Goal: Task Accomplishment & Management: Complete application form

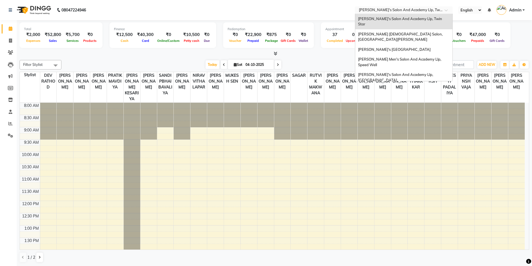
click at [428, 13] on div "Select Location × [PERSON_NAME]'s Salon And Academy [GEOGRAPHIC_DATA], Twin Star" at bounding box center [404, 10] width 98 height 8
click at [400, 32] on div "[PERSON_NAME] [DEMOGRAPHIC_DATA] Salon, [GEOGRAPHIC_DATA][PERSON_NAME]" at bounding box center [403, 36] width 97 height 15
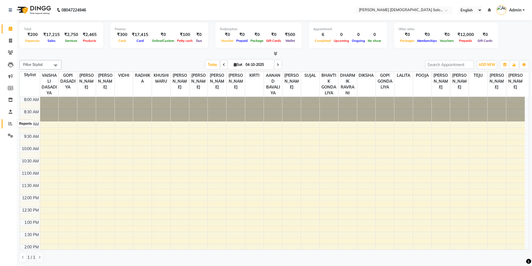
click at [9, 123] on icon at bounding box center [10, 123] width 4 height 4
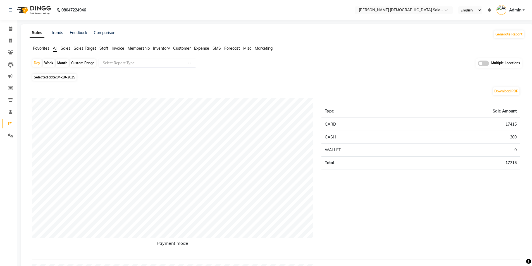
click at [484, 63] on span at bounding box center [482, 64] width 11 height 6
click at [477, 64] on input "checkbox" at bounding box center [477, 64] width 0 height 0
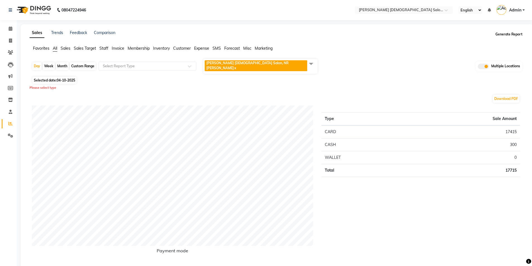
click at [506, 34] on button "Generate Report" at bounding box center [509, 34] width 30 height 8
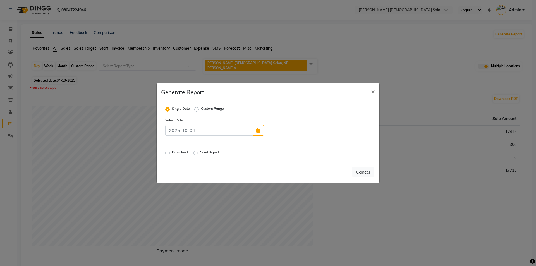
click at [201, 110] on label "Custom Range" at bounding box center [212, 109] width 23 height 7
click at [196, 110] on input "Custom Range" at bounding box center [197, 109] width 4 height 4
radio input "true"
select select "10"
select select "2025"
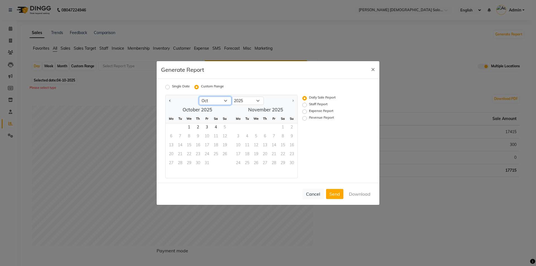
click at [210, 103] on select "Jan Feb Mar Apr May Jun [DATE] Aug Sep Oct" at bounding box center [215, 101] width 32 height 8
select select "9"
click at [199, 97] on select "Jan Feb Mar Apr May Jun [DATE] Aug Sep Oct" at bounding box center [215, 101] width 32 height 8
click at [170, 126] on span "1" at bounding box center [171, 127] width 9 height 9
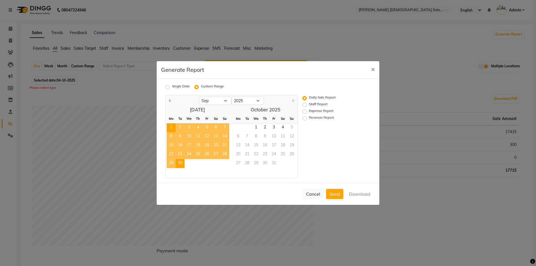
click at [180, 164] on span "30" at bounding box center [180, 163] width 9 height 9
click at [309, 111] on label "Expense Report" at bounding box center [321, 111] width 24 height 7
click at [304, 111] on input "Expense Report" at bounding box center [305, 112] width 4 height 4
radio input "true"
click at [358, 192] on button "Download" at bounding box center [359, 194] width 28 height 10
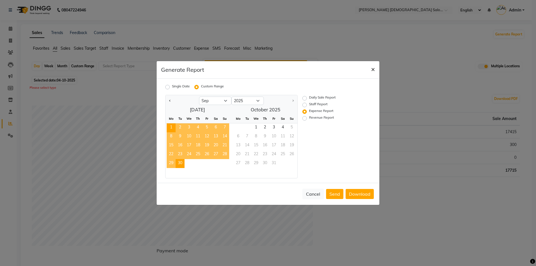
click at [374, 69] on span "×" at bounding box center [373, 69] width 4 height 8
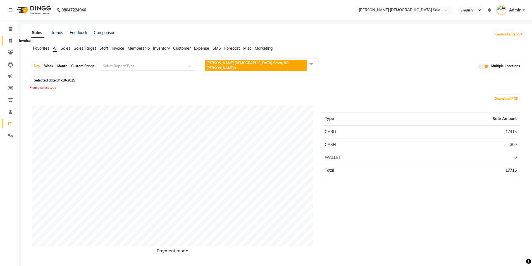
click at [8, 39] on span at bounding box center [11, 41] width 10 height 6
select select "service"
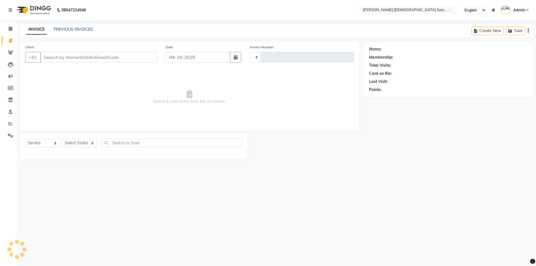
type input "4956"
select select "7542"
click at [7, 136] on span at bounding box center [11, 136] width 10 height 6
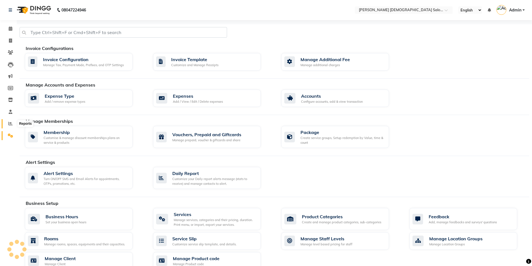
click at [12, 122] on icon at bounding box center [10, 123] width 4 height 4
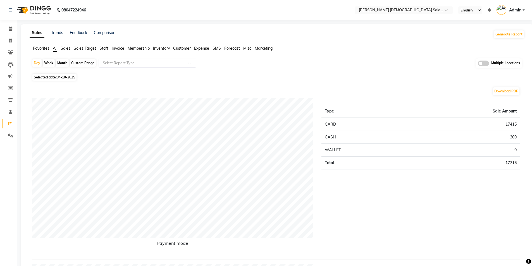
click at [484, 63] on span at bounding box center [482, 64] width 11 height 6
click at [477, 64] on input "checkbox" at bounding box center [477, 64] width 0 height 0
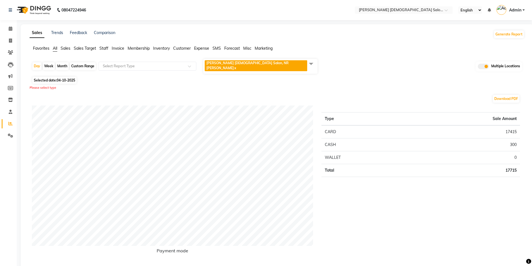
click at [237, 60] on span "Elaine Ladies Salon, NR Balaji Hall x" at bounding box center [260, 66] width 114 height 15
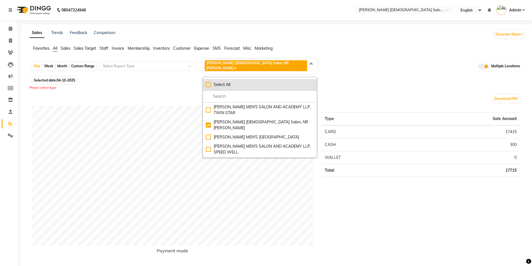
click at [206, 82] on div "Select All" at bounding box center [260, 85] width 108 height 6
checkbox input "true"
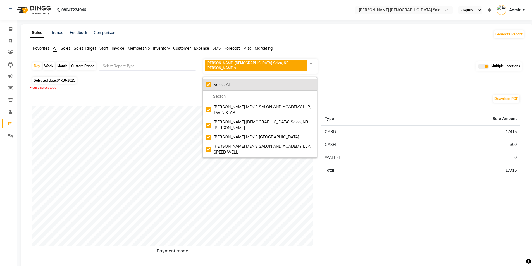
checkbox input "true"
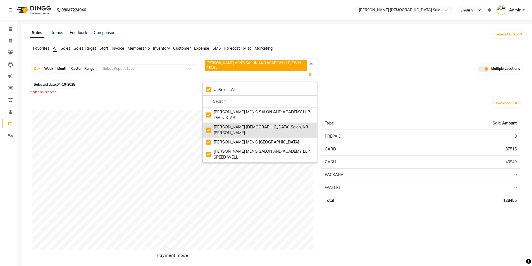
click at [231, 124] on div "Elaine Ladies Salon, NR Balaji Hall" at bounding box center [260, 130] width 108 height 12
checkbox input "false"
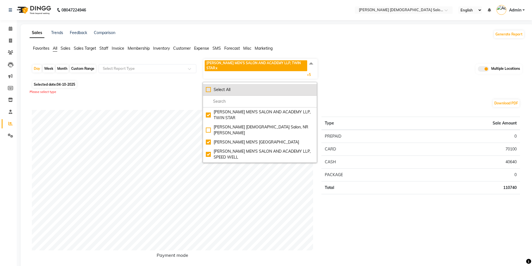
drag, startPoint x: 204, startPoint y: 77, endPoint x: 207, endPoint y: 78, distance: 2.8
click at [206, 84] on li "Select All" at bounding box center [260, 90] width 114 height 12
checkbox input "true"
click at [208, 87] on div "UnSelect All" at bounding box center [260, 90] width 108 height 6
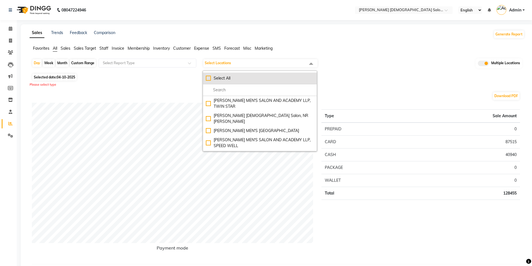
checkbox input "false"
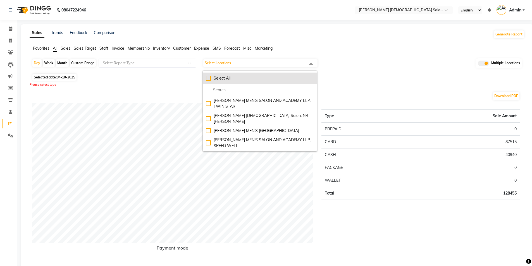
checkbox input "false"
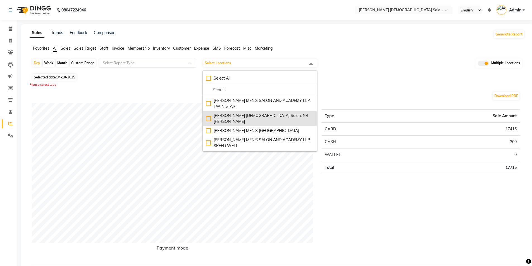
click at [210, 114] on div "Elaine Ladies Salon, NR Balaji Hall" at bounding box center [260, 119] width 108 height 12
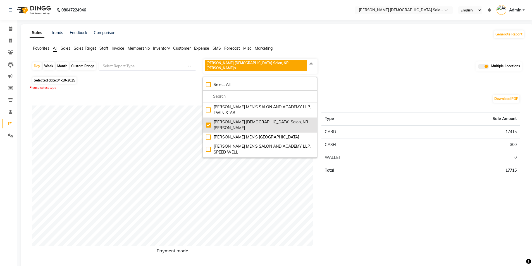
click at [208, 119] on div "Elaine Ladies Salon, NR Balaji Hall" at bounding box center [260, 125] width 108 height 12
checkbox input "false"
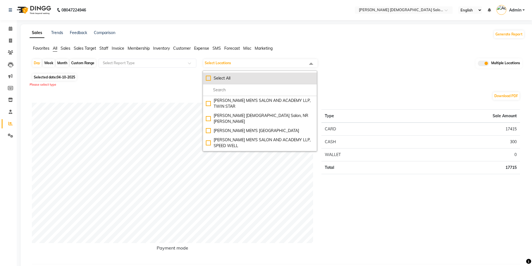
click at [208, 78] on div "Select All" at bounding box center [260, 78] width 108 height 6
checkbox input "true"
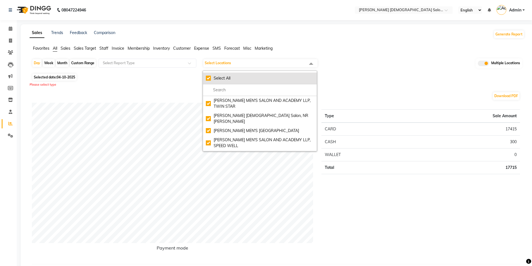
checkbox input "true"
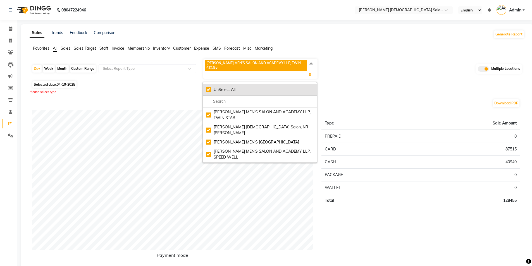
click at [208, 87] on div "UnSelect All" at bounding box center [260, 90] width 108 height 6
checkbox input "false"
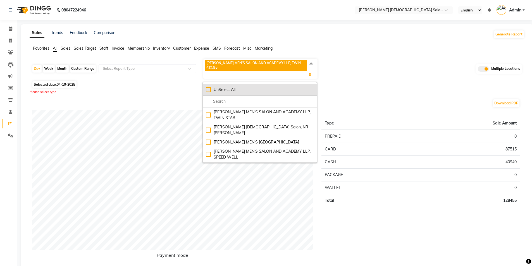
checkbox input "false"
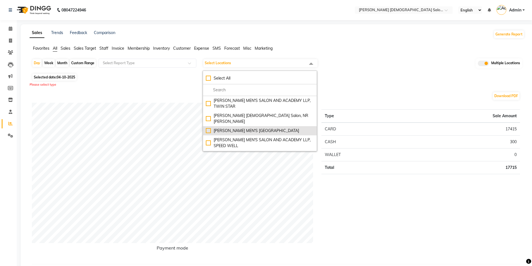
click at [218, 128] on div "[PERSON_NAME] MEN'S [GEOGRAPHIC_DATA]" at bounding box center [260, 131] width 108 height 6
click at [219, 130] on div "[PERSON_NAME] MEN'S [GEOGRAPHIC_DATA]" at bounding box center [260, 132] width 108 height 6
checkbox input "false"
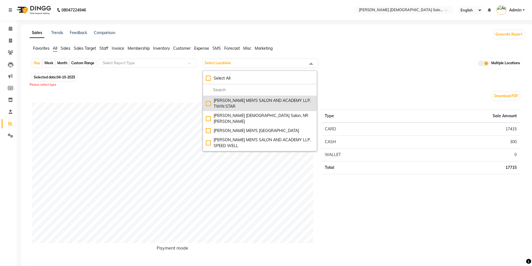
click at [222, 107] on div "[PERSON_NAME] MEN'S SALON AND ACADEMY LLP, TWIN STAR" at bounding box center [260, 104] width 108 height 12
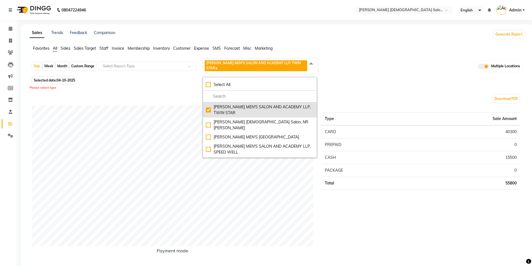
click at [222, 107] on div "[PERSON_NAME] MEN'S SALON AND ACADEMY LLP, TWIN STAR" at bounding box center [260, 110] width 108 height 12
checkbox input "false"
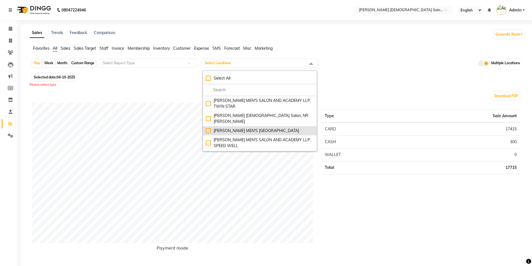
scroll to position [28, 0]
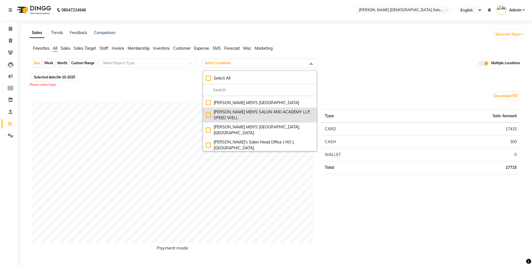
click at [227, 117] on div "[PERSON_NAME] MEN'S SALON AND ACADEMY LLP, SPEED WELL" at bounding box center [260, 115] width 108 height 12
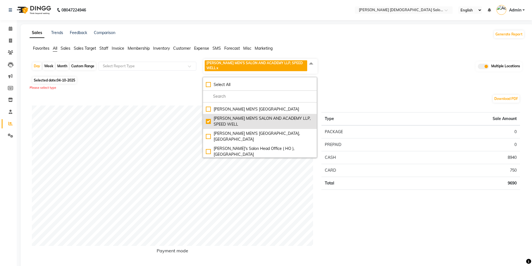
click at [227, 117] on div "[PERSON_NAME] MEN'S SALON AND ACADEMY LLP, SPEED WELL" at bounding box center [260, 122] width 108 height 12
checkbox input "false"
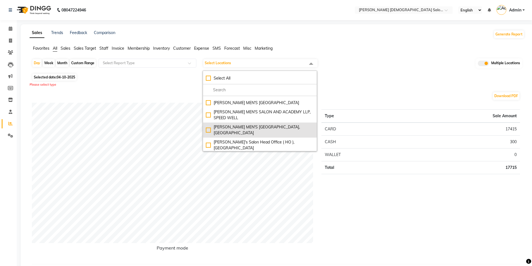
click at [229, 129] on div "[PERSON_NAME] MEN'S [GEOGRAPHIC_DATA], [GEOGRAPHIC_DATA]" at bounding box center [260, 130] width 108 height 12
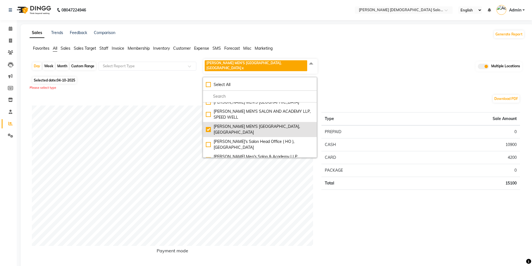
scroll to position [39, 0]
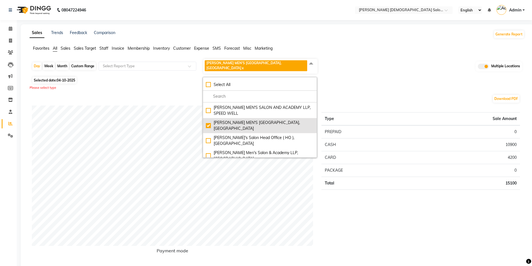
click at [229, 122] on div "[PERSON_NAME] MEN'S [GEOGRAPHIC_DATA], [GEOGRAPHIC_DATA]" at bounding box center [260, 126] width 108 height 12
checkbox input "false"
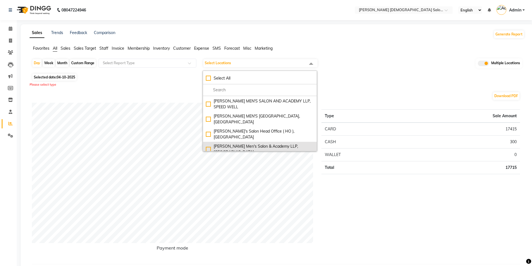
click at [234, 146] on div "[PERSON_NAME] Men's Salon & Academy LLP, [GEOGRAPHIC_DATA]" at bounding box center [260, 149] width 108 height 12
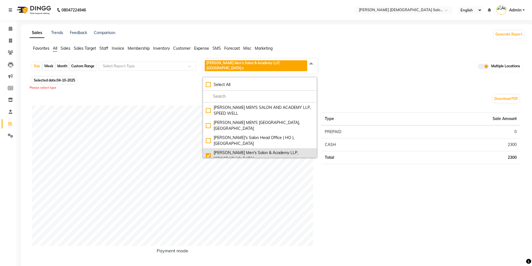
click at [238, 150] on div "[PERSON_NAME] Men's Salon & Academy LLP, [GEOGRAPHIC_DATA]" at bounding box center [260, 156] width 108 height 12
checkbox input "false"
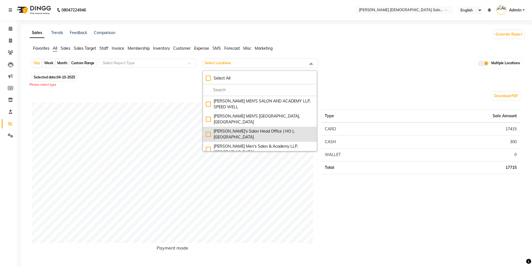
scroll to position [0, 0]
click at [238, 128] on div "[PERSON_NAME] MEN'S [GEOGRAPHIC_DATA]" at bounding box center [260, 131] width 108 height 6
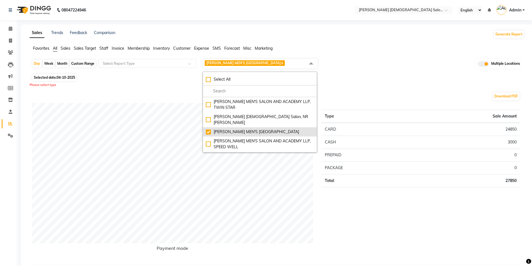
click at [225, 133] on div "[PERSON_NAME] MEN'S [GEOGRAPHIC_DATA]" at bounding box center [260, 132] width 108 height 6
checkbox input "false"
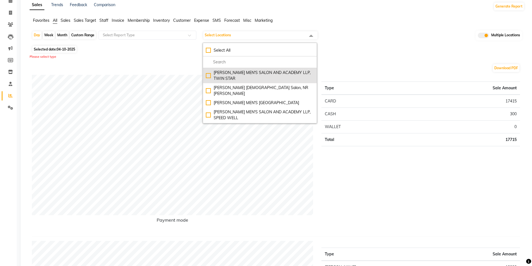
click at [258, 75] on div "[PERSON_NAME] MEN'S SALON AND ACADEMY LLP, TWIN STAR" at bounding box center [260, 76] width 108 height 12
checkbox input "true"
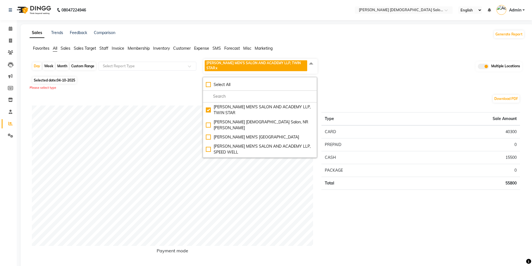
click at [410, 14] on nav "08047224946 Select Location × Elaine Ladies Salon, Nr Balaji Hall English ENGLI…" at bounding box center [266, 10] width 532 height 20
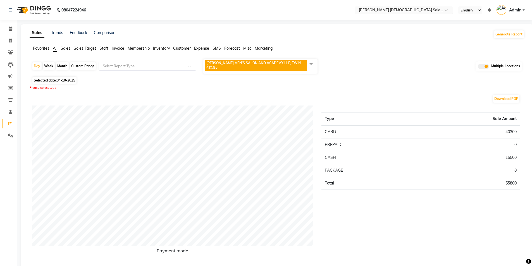
click at [409, 10] on input "text" at bounding box center [397, 11] width 81 height 6
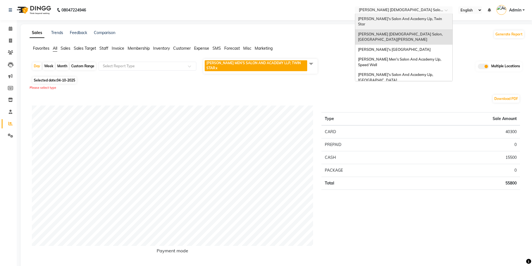
click at [419, 16] on div "Sandy Men's Salon And Academy Llp, Twin Star" at bounding box center [403, 21] width 97 height 15
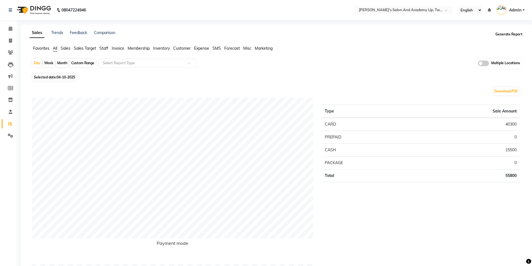
click at [515, 32] on button "Generate Report" at bounding box center [509, 34] width 30 height 8
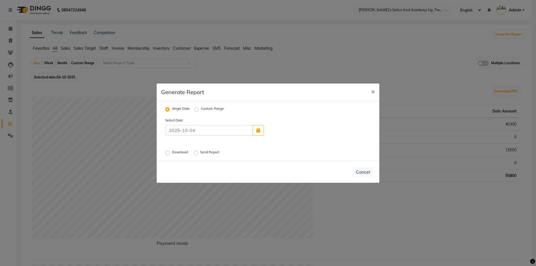
click at [201, 110] on label "Custom Range" at bounding box center [212, 109] width 23 height 7
click at [198, 110] on input "Custom Range" at bounding box center [197, 109] width 4 height 4
radio input "true"
select select "10"
select select "2025"
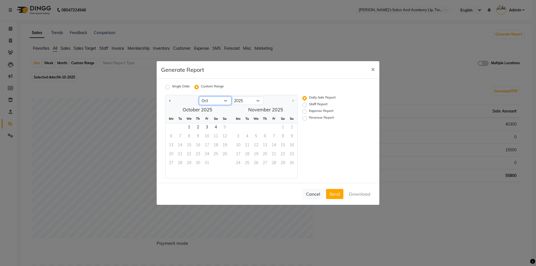
click at [208, 102] on select "Jan Feb Mar Apr May Jun Jul Aug Sep Oct" at bounding box center [215, 101] width 32 height 8
select select "9"
click at [199, 97] on select "Jan Feb Mar Apr May Jun Jul Aug Sep Oct" at bounding box center [215, 101] width 32 height 8
click at [170, 131] on span "1" at bounding box center [171, 127] width 9 height 9
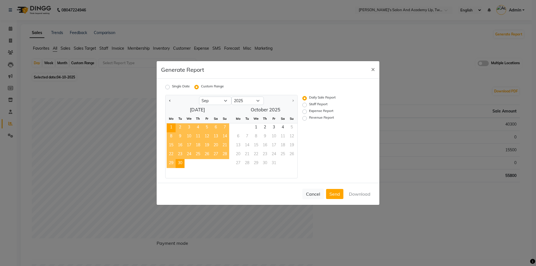
click at [181, 164] on span "30" at bounding box center [180, 163] width 9 height 9
drag, startPoint x: 321, startPoint y: 111, endPoint x: 321, endPoint y: 114, distance: 3.3
click at [321, 114] on label "Expense Report" at bounding box center [321, 111] width 24 height 7
click at [307, 114] on input "Expense Report" at bounding box center [305, 112] width 4 height 4
radio input "true"
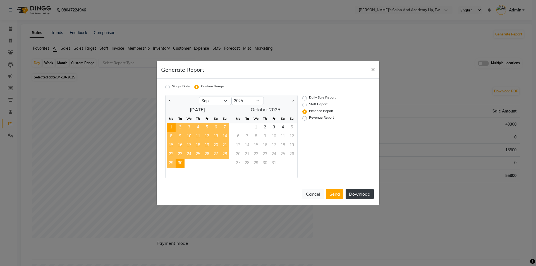
click at [354, 194] on button "Download" at bounding box center [359, 194] width 28 height 10
click at [371, 70] on span "×" at bounding box center [373, 69] width 4 height 8
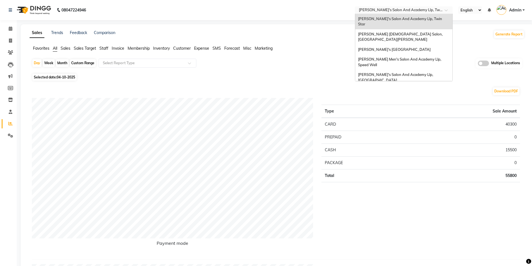
click at [418, 9] on input "text" at bounding box center [397, 11] width 81 height 6
click at [415, 47] on span "[PERSON_NAME]'s [GEOGRAPHIC_DATA]" at bounding box center [394, 49] width 73 height 4
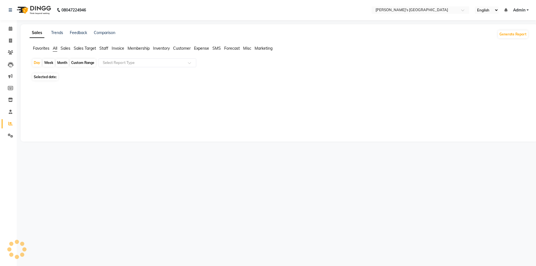
select select "en"
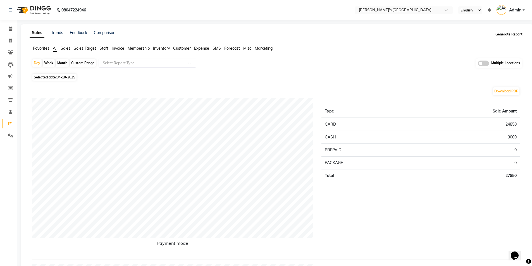
click at [508, 36] on button "Generate Report" at bounding box center [509, 34] width 30 height 8
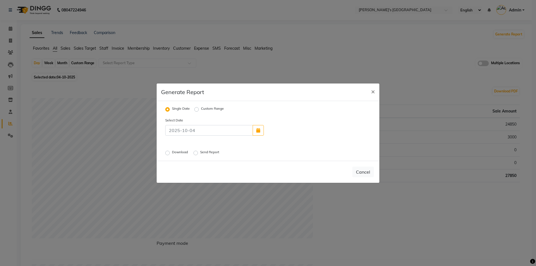
click at [201, 109] on label "Custom Range" at bounding box center [212, 109] width 23 height 7
click at [197, 109] on input "Custom Range" at bounding box center [197, 109] width 4 height 4
radio input "true"
select select "10"
select select "2025"
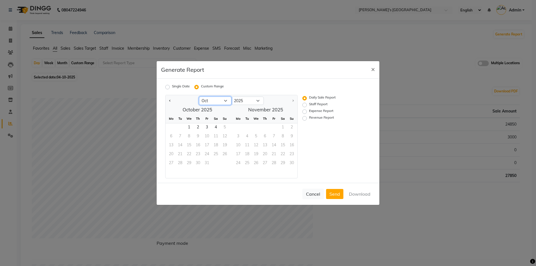
drag, startPoint x: 208, startPoint y: 98, endPoint x: 208, endPoint y: 105, distance: 6.7
click at [208, 98] on select "Jan Feb Mar Apr May Jun Jul Aug Sep Oct" at bounding box center [215, 101] width 32 height 8
select select "9"
click at [199, 97] on select "Jan Feb Mar Apr May Jun [DATE] Aug Sep Oct" at bounding box center [215, 101] width 32 height 8
click at [171, 126] on span "1" at bounding box center [171, 127] width 9 height 9
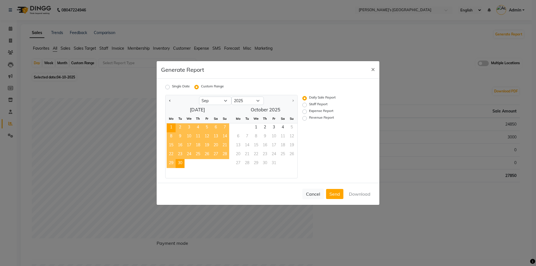
click at [183, 164] on span "30" at bounding box center [180, 163] width 9 height 9
click at [322, 112] on label "Expense Report" at bounding box center [321, 111] width 24 height 7
click at [307, 112] on input "Expense Report" at bounding box center [305, 112] width 4 height 4
radio input "true"
click at [356, 196] on button "Download" at bounding box center [359, 194] width 28 height 10
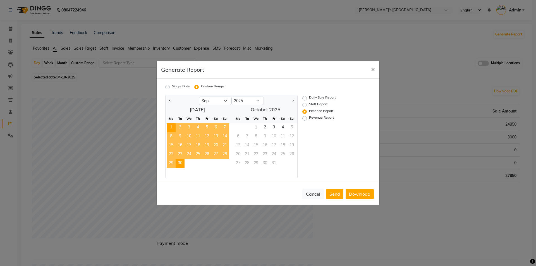
click at [430, 62] on ngb-modal-window "Generate Report × Single Date Custom Range Jan Feb Mar Apr May Jun [DATE] Aug S…" at bounding box center [268, 133] width 536 height 266
click at [371, 69] on span "×" at bounding box center [373, 69] width 4 height 8
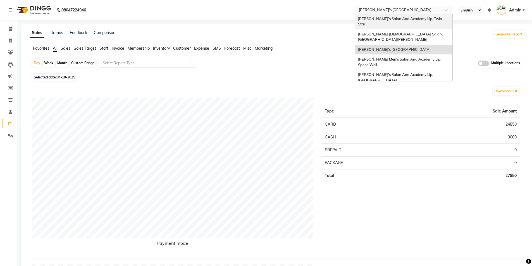
click at [431, 14] on ng-select "Select Location × Sandy Men's Salon And Academy Llp, Mavdi Main Road Sandy Men'…" at bounding box center [404, 10] width 98 height 8
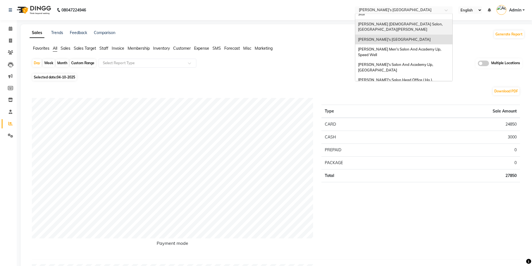
scroll to position [19, 0]
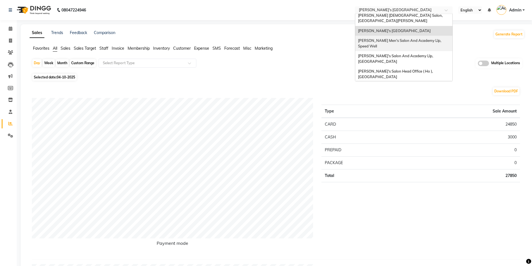
click at [421, 39] on div "[PERSON_NAME] Men's Salon And Academy Llp, Speed Well" at bounding box center [403, 43] width 97 height 15
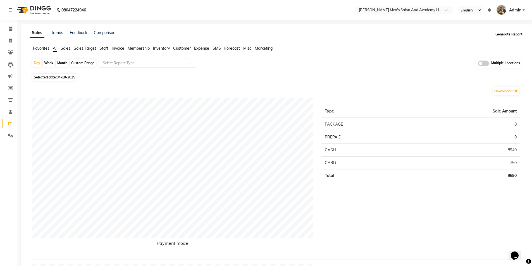
click at [509, 34] on button "Generate Report" at bounding box center [509, 34] width 30 height 8
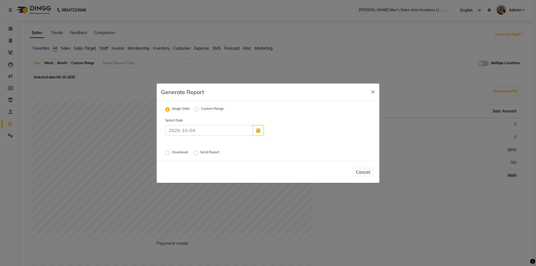
click at [199, 108] on div "Custom Range" at bounding box center [209, 109] width 30 height 7
click at [201, 110] on label "Custom Range" at bounding box center [212, 109] width 23 height 7
click at [198, 110] on input "Custom Range" at bounding box center [197, 109] width 4 height 4
radio input "true"
select select "10"
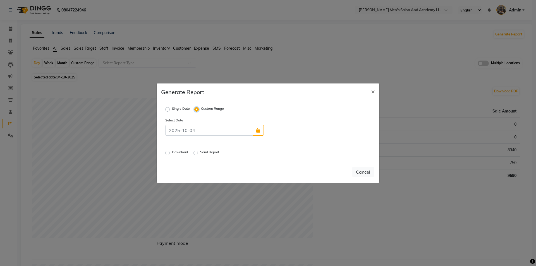
select select "2025"
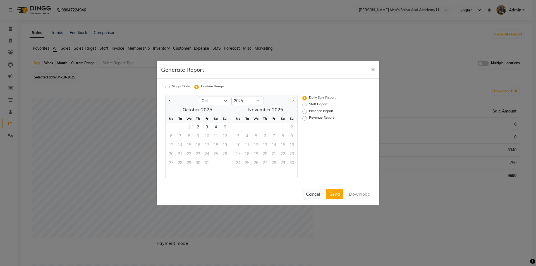
click at [302, 111] on div "Daily Sale Report Staff Report Expense Report Revenue Report" at bounding box center [332, 136] width 68 height 83
click at [309, 111] on label "Expense Report" at bounding box center [321, 111] width 24 height 7
click at [306, 111] on input "Expense Report" at bounding box center [305, 112] width 4 height 4
radio input "true"
click at [207, 103] on select "Jan Feb Mar Apr May Jun [DATE] Aug Sep Oct" at bounding box center [215, 101] width 32 height 8
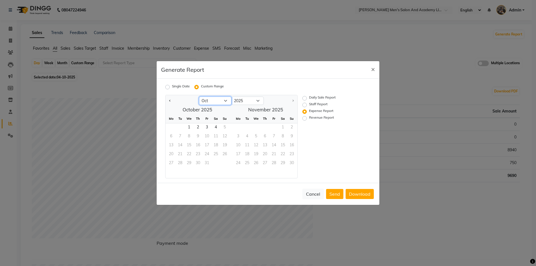
select select "9"
click at [199, 97] on select "Jan Feb Mar Apr May Jun [DATE] Aug Sep Oct" at bounding box center [215, 101] width 32 height 8
drag, startPoint x: 170, startPoint y: 128, endPoint x: 175, endPoint y: 138, distance: 11.1
click at [170, 128] on span "1" at bounding box center [171, 127] width 9 height 9
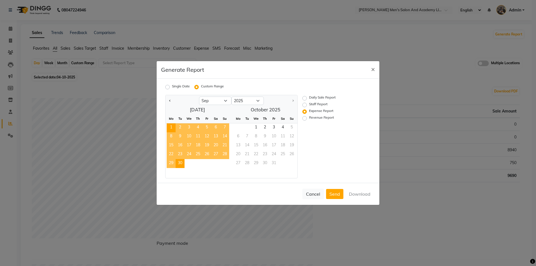
click at [181, 162] on span "30" at bounding box center [180, 163] width 9 height 9
click at [354, 194] on button "Download" at bounding box center [359, 194] width 28 height 10
click at [373, 69] on span "×" at bounding box center [373, 69] width 4 height 8
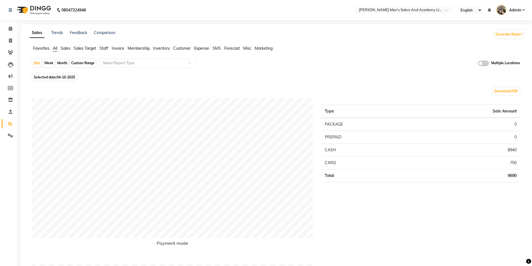
click at [417, 5] on nav "08047224946 Select Location × Sandy Men's Salon And Academy Llp, Speed Well Eng…" at bounding box center [266, 10] width 532 height 20
click at [417, 9] on input "text" at bounding box center [397, 11] width 81 height 6
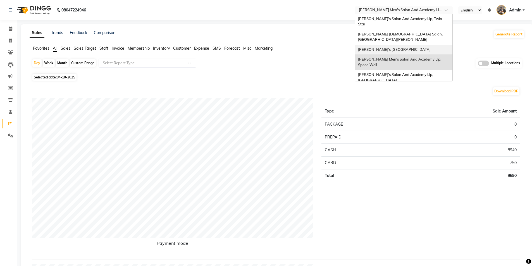
scroll to position [19, 0]
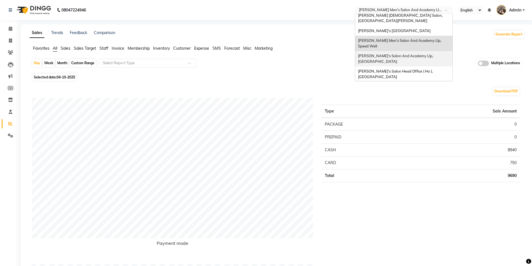
click at [415, 52] on div "[PERSON_NAME]'s Salon And Academy Llp, [GEOGRAPHIC_DATA]" at bounding box center [403, 58] width 97 height 15
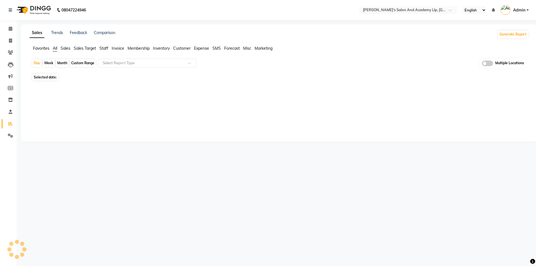
select select "en"
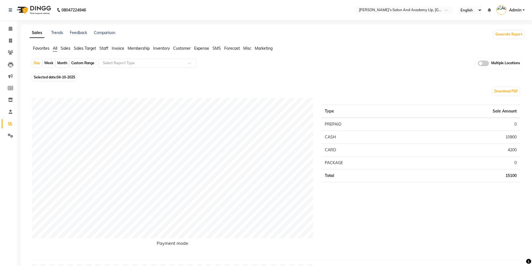
click at [501, 39] on div "Generate Report" at bounding box center [508, 34] width 31 height 9
click at [501, 36] on button "Generate Report" at bounding box center [509, 34] width 30 height 8
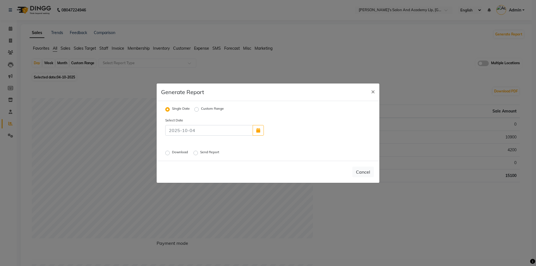
click at [194, 109] on div "Single Date Custom Range" at bounding box center [196, 108] width 63 height 7
click at [201, 109] on label "Custom Range" at bounding box center [212, 109] width 23 height 7
click at [196, 109] on input "Custom Range" at bounding box center [197, 109] width 4 height 4
radio input "true"
select select "10"
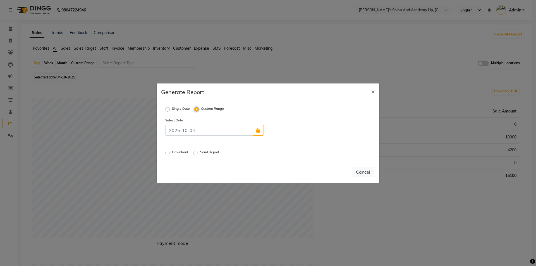
select select "2025"
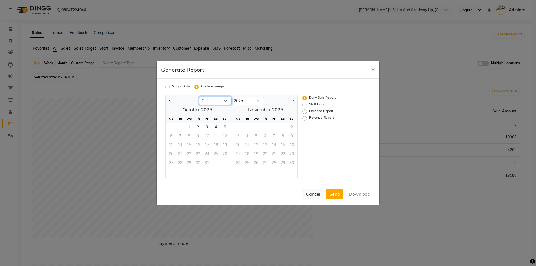
drag, startPoint x: 211, startPoint y: 98, endPoint x: 210, endPoint y: 105, distance: 6.2
click at [211, 99] on select "Jan Feb Mar Apr May Jun [DATE] Aug Sep Oct" at bounding box center [215, 101] width 32 height 8
select select "9"
click at [199, 97] on select "Jan Feb Mar Apr May Jun [DATE] Aug Sep Oct" at bounding box center [215, 101] width 32 height 8
click at [170, 129] on span "1" at bounding box center [171, 127] width 9 height 9
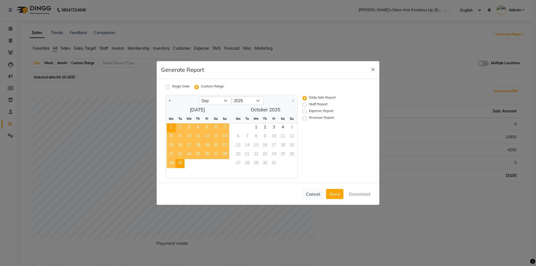
click at [179, 162] on span "30" at bounding box center [180, 163] width 9 height 9
click at [320, 112] on label "Expense Report" at bounding box center [321, 111] width 24 height 7
click at [307, 112] on input "Expense Report" at bounding box center [305, 112] width 4 height 4
radio input "true"
click at [357, 198] on button "Download" at bounding box center [359, 194] width 28 height 10
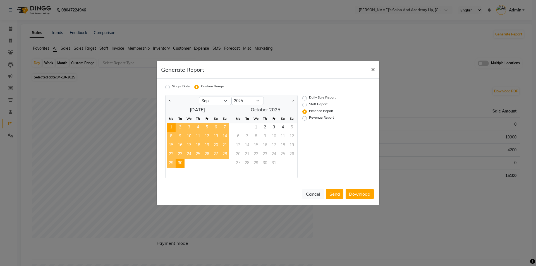
click at [369, 70] on button "×" at bounding box center [372, 69] width 13 height 16
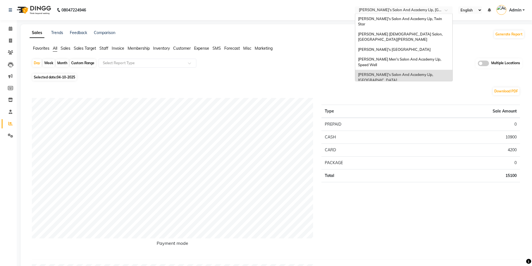
click at [405, 11] on input "text" at bounding box center [397, 11] width 81 height 6
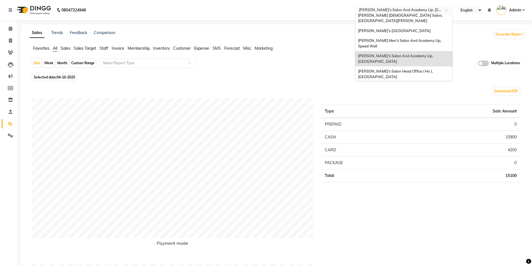
click at [419, 84] on span "Sandy Men's Salon & Academy Llp, Ravapar Road" at bounding box center [397, 89] width 79 height 10
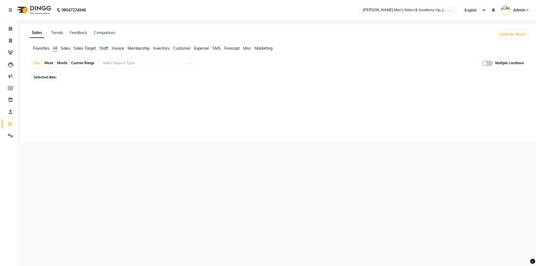
select select "en"
click at [508, 36] on button "Generate Report" at bounding box center [509, 34] width 30 height 8
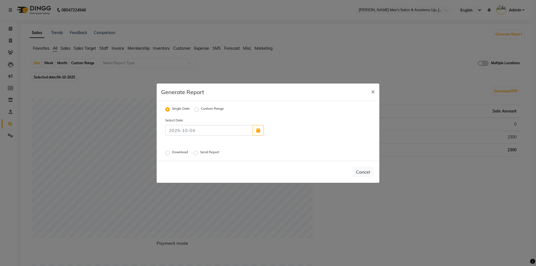
click at [201, 110] on label "Custom Range" at bounding box center [212, 109] width 23 height 7
click at [195, 110] on input "Custom Range" at bounding box center [197, 109] width 4 height 4
radio input "true"
select select "10"
select select "2025"
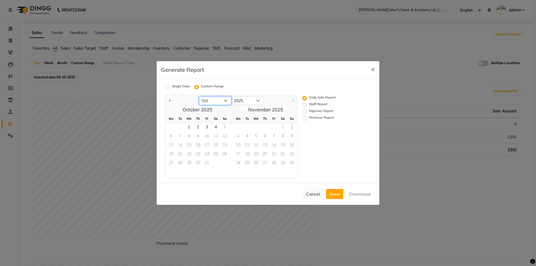
click at [220, 102] on select "Jan Feb Mar Apr May Jun Jul Aug Sep Oct" at bounding box center [215, 101] width 32 height 8
select select "9"
click at [199, 97] on select "Jan Feb Mar Apr May Jun Jul Aug Sep Oct" at bounding box center [215, 101] width 32 height 8
click at [173, 130] on span "1" at bounding box center [171, 127] width 9 height 9
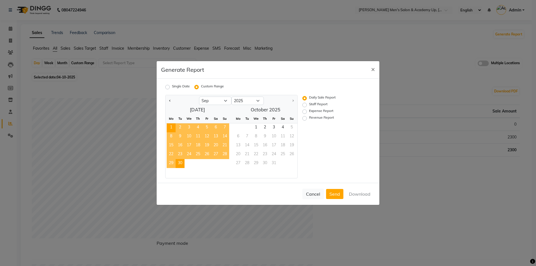
click at [181, 162] on span "30" at bounding box center [180, 163] width 9 height 9
click at [312, 113] on label "Expense Report" at bounding box center [321, 111] width 24 height 7
click at [307, 113] on input "Expense Report" at bounding box center [305, 112] width 4 height 4
radio input "true"
drag, startPoint x: 351, startPoint y: 188, endPoint x: 353, endPoint y: 193, distance: 5.1
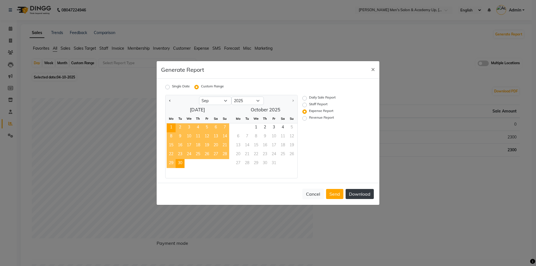
click at [352, 191] on div "Cancel Send Download" at bounding box center [268, 194] width 223 height 22
click at [353, 193] on button "Download" at bounding box center [359, 194] width 28 height 10
click at [362, 37] on ngb-modal-window "Generate Report × Single Date Custom Range Jan Feb Mar Apr May Jun Jul Aug Sep …" at bounding box center [268, 133] width 536 height 266
click at [373, 70] on span "×" at bounding box center [373, 69] width 4 height 8
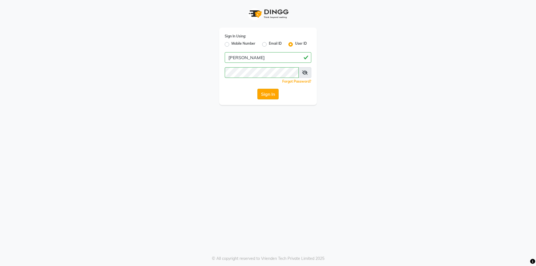
click at [268, 98] on button "Sign In" at bounding box center [267, 94] width 21 height 11
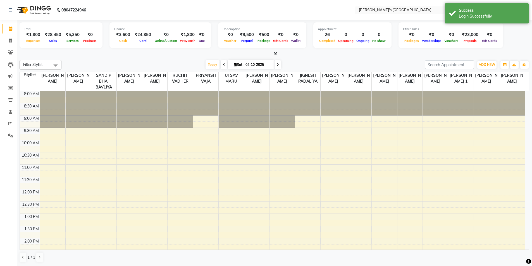
scroll to position [223, 0]
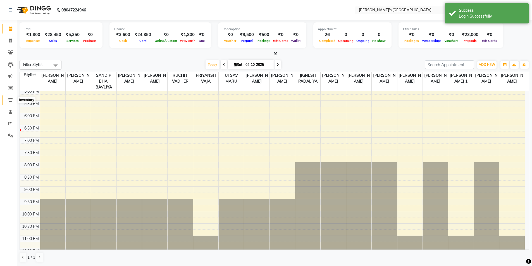
click at [12, 102] on span at bounding box center [11, 100] width 10 height 6
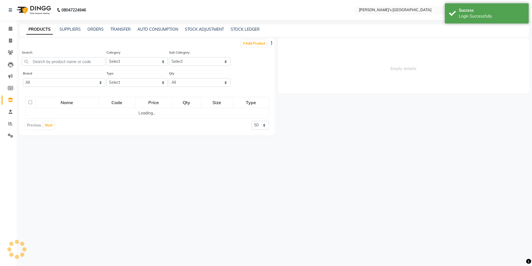
click at [410, 10] on input "text" at bounding box center [397, 11] width 81 height 6
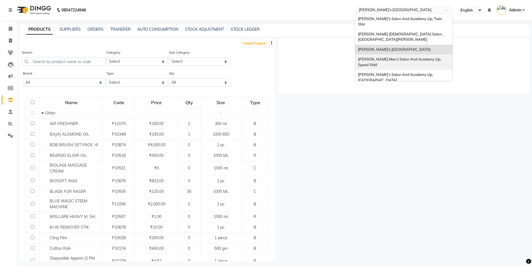
scroll to position [19, 0]
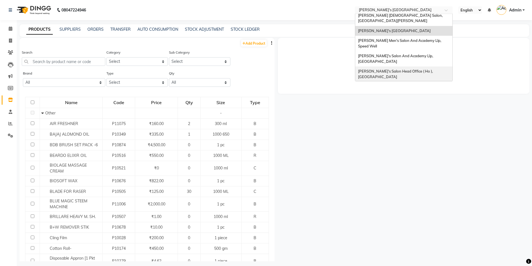
click at [403, 66] on div "[PERSON_NAME]'s Salon Head Office ( Ho ), [GEOGRAPHIC_DATA]" at bounding box center [403, 73] width 97 height 15
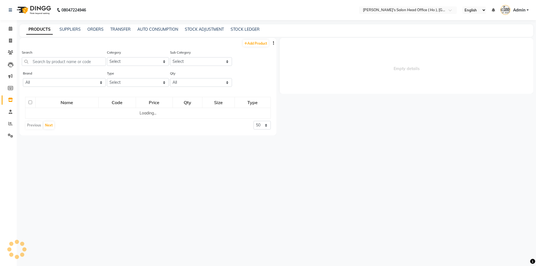
select select "en"
select select
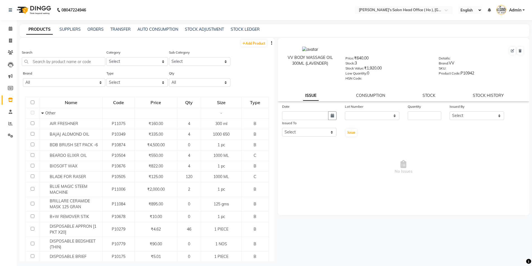
click at [121, 32] on div "TRANSFER" at bounding box center [120, 30] width 20 height 6
click at [122, 29] on link "TRANSFER" at bounding box center [120, 29] width 20 height 5
select select "sender"
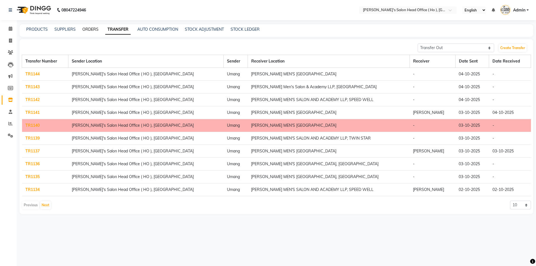
drag, startPoint x: 91, startPoint y: 29, endPoint x: 102, endPoint y: 36, distance: 13.3
click at [91, 29] on link "ORDERS" at bounding box center [90, 29] width 16 height 5
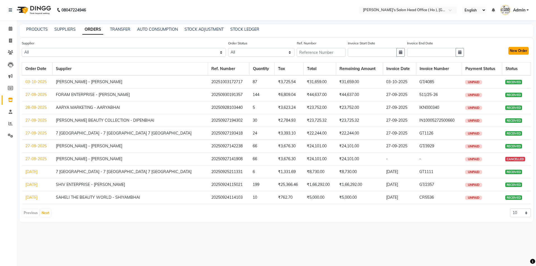
click at [517, 50] on button "New Order" at bounding box center [518, 51] width 20 height 8
select select "true"
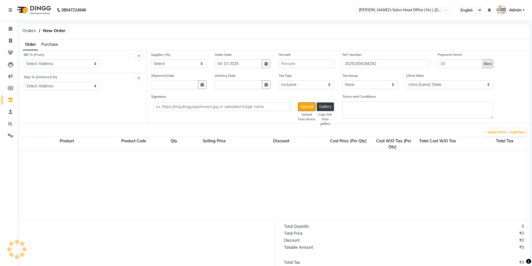
select select "3195"
click at [72, 64] on select "Select Address RAJKOT" at bounding box center [62, 63] width 76 height 9
click at [55, 45] on span "Purchase" at bounding box center [49, 44] width 17 height 5
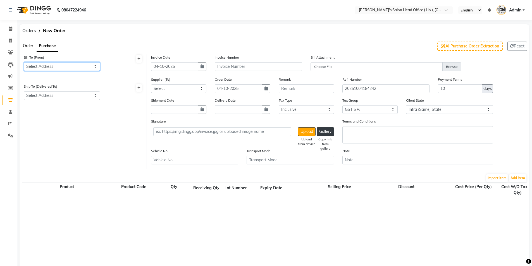
drag, startPoint x: 66, startPoint y: 66, endPoint x: 66, endPoint y: 70, distance: 3.6
click at [66, 66] on select "Select Address RAJKOT" at bounding box center [62, 66] width 76 height 9
select select "1132"
click at [24, 62] on select "Select Address RAJKOT" at bounding box center [62, 66] width 76 height 9
click at [61, 98] on select "Select Address RAJKOT" at bounding box center [62, 95] width 76 height 9
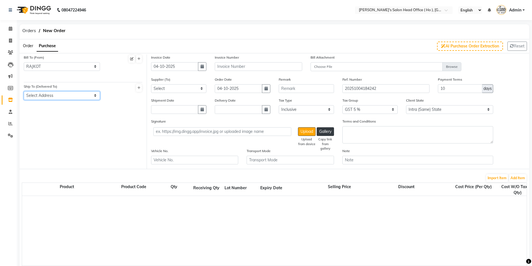
select select "1133"
click at [24, 91] on select "Select Address RAJKOT" at bounding box center [62, 95] width 76 height 9
click at [200, 67] on icon "button" at bounding box center [201, 66] width 3 height 4
select select "10"
select select "2025"
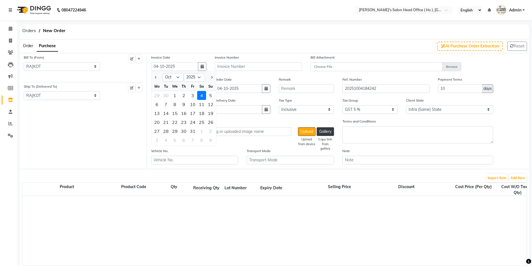
click at [200, 94] on div "4" at bounding box center [201, 95] width 9 height 9
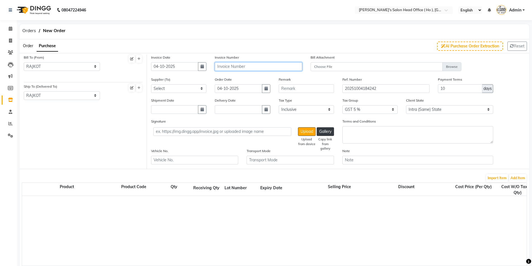
click at [227, 66] on input "text" at bounding box center [258, 66] width 87 height 9
type input "GT/2508"
click at [171, 90] on select "Select SHIV ENTERPRISE - [PERSON_NAME] - [PERSON_NAME] THE BEAUTY WORLD - SHIYA…" at bounding box center [178, 88] width 55 height 9
select select "3075"
click at [151, 84] on select "Select SHIV ENTERPRISE - [PERSON_NAME] - [PERSON_NAME] THE BEAUTY WORLD - SHIYA…" at bounding box center [178, 88] width 55 height 9
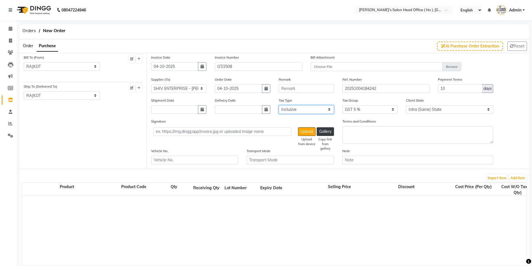
click at [301, 112] on select "Select Inclusive Exclusive" at bounding box center [305, 109] width 55 height 9
select select "false"
click at [278, 105] on select "Select Inclusive Exclusive" at bounding box center [305, 109] width 55 height 9
drag, startPoint x: 377, startPoint y: 106, endPoint x: 375, endPoint y: 113, distance: 7.6
click at [377, 106] on select "None GST 5% GST 5 % GST 12 % GST" at bounding box center [369, 109] width 55 height 9
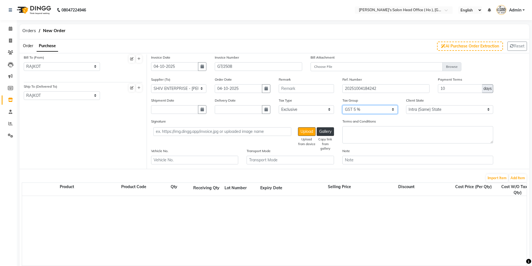
select select "3061"
click at [342, 105] on select "None GST 5% GST 5 % GST 12 % GST" at bounding box center [369, 109] width 55 height 9
click at [516, 175] on button "Add Item" at bounding box center [517, 178] width 17 height 8
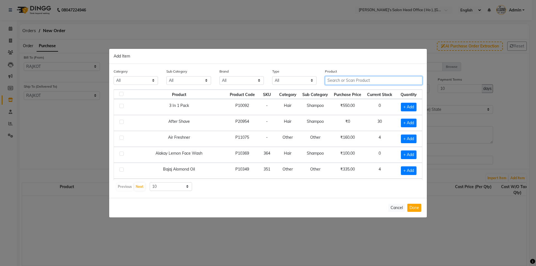
click at [344, 81] on input "text" at bounding box center [373, 80] width 97 height 9
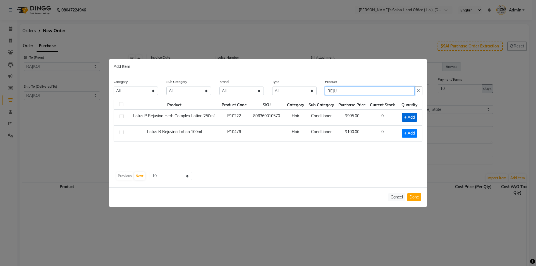
type input "REJU"
click at [414, 119] on span "+ Add" at bounding box center [410, 117] width 16 height 9
checkbox input "true"
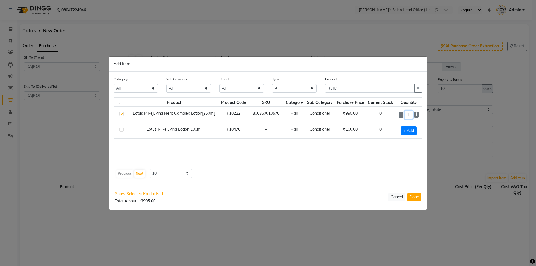
drag, startPoint x: 412, startPoint y: 114, endPoint x: 391, endPoint y: 114, distance: 21.2
click at [391, 114] on tr "Lotus P Rejuvina Herb Complex Lotion[250ml] P10222 806360010570 Hair Conditione…" at bounding box center [268, 115] width 308 height 16
type input "12"
click at [412, 200] on button "Done" at bounding box center [414, 197] width 14 height 8
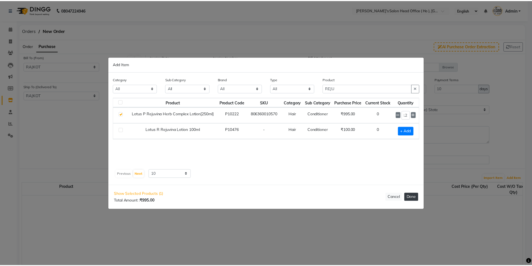
scroll to position [0, 0]
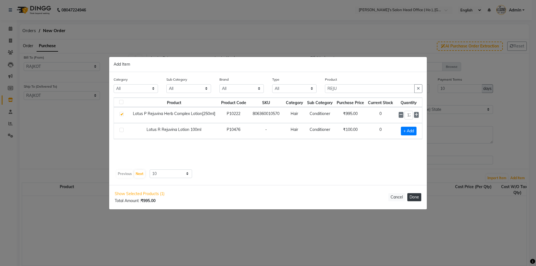
select select "3061"
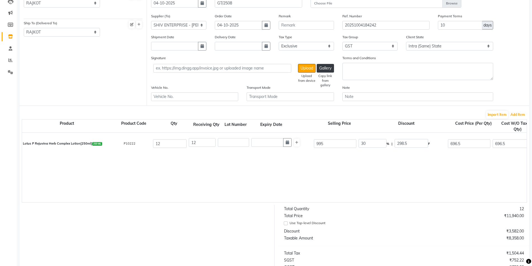
scroll to position [84, 0]
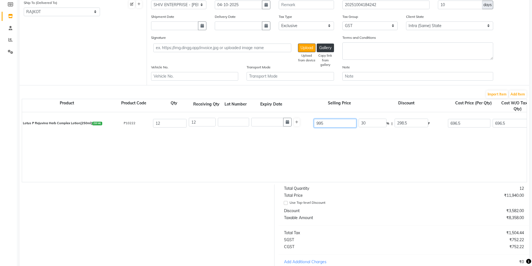
drag, startPoint x: 326, startPoint y: 124, endPoint x: 284, endPoint y: 107, distance: 45.2
click at [301, 126] on div "Lotus P Rejuvina Herb Complex Lotion[250ml] 250 ML P10222 12 12 995 30 % | 298.…" at bounding box center [526, 123] width 1017 height 22
click at [448, 147] on div "Lotus P Rejuvina Herb Complex Lotion[250ml] 250 ML P10222 12 12 995 30 % | 298.…" at bounding box center [526, 147] width 1008 height 70
drag, startPoint x: 465, startPoint y: 125, endPoint x: 423, endPoint y: 126, distance: 42.4
click at [423, 126] on div "Lotus P Rejuvina Herb Complex Lotion[250ml] 250 ML P10222 12 12 995 30 % | 298.…" at bounding box center [526, 123] width 1017 height 22
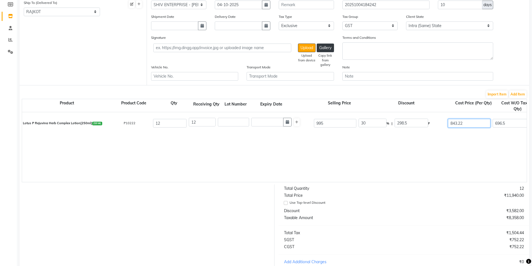
type input "843.22"
type input "15.25"
type input "151.78"
type input "843.22"
type input "10118.64"
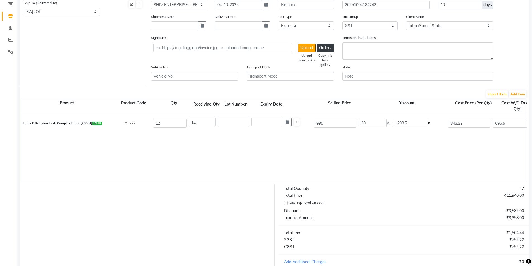
type input "1821.36"
type input "11940"
click at [424, 144] on div "Lotus P Rejuvina Herb Complex Lotion[250ml] 250 ML P10222 12 12 995 15.25 % | 1…" at bounding box center [526, 147] width 1008 height 70
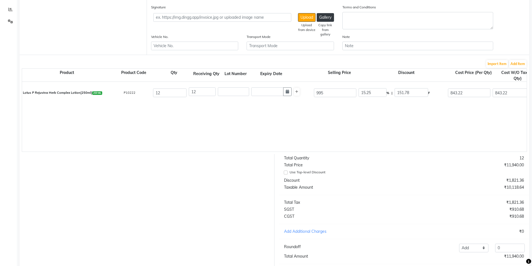
scroll to position [150, 0]
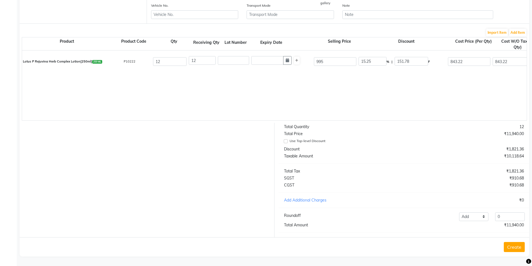
click at [513, 245] on button "Create" at bounding box center [513, 247] width 21 height 10
